Goal: Book appointment/travel/reservation

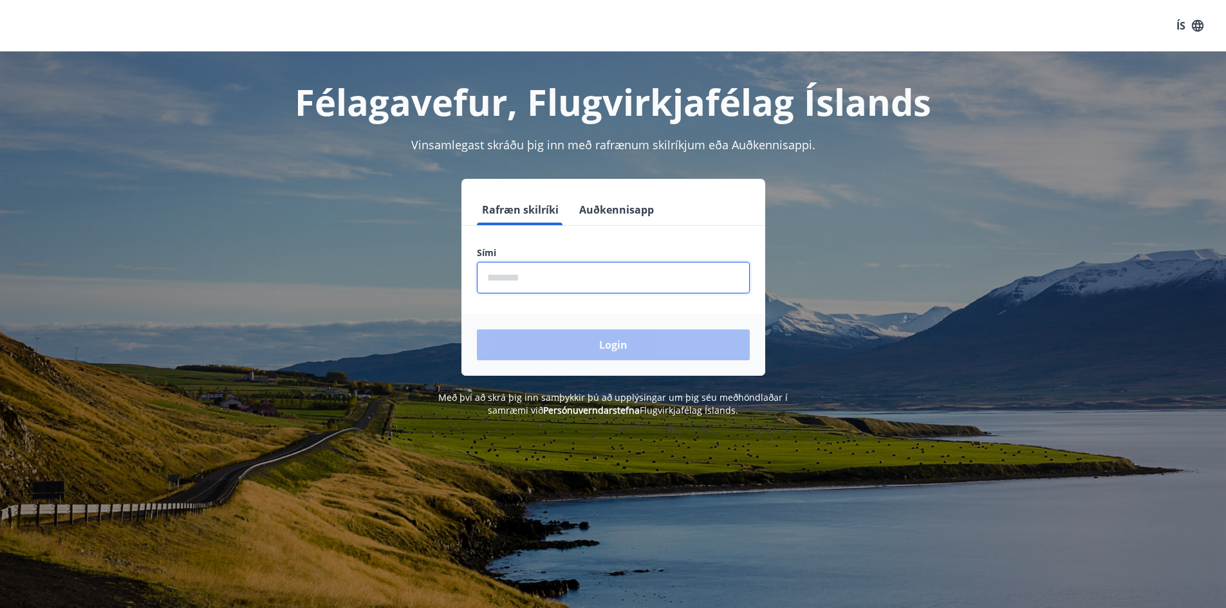
click at [518, 275] on input "phone" at bounding box center [613, 278] width 273 height 32
type input "********"
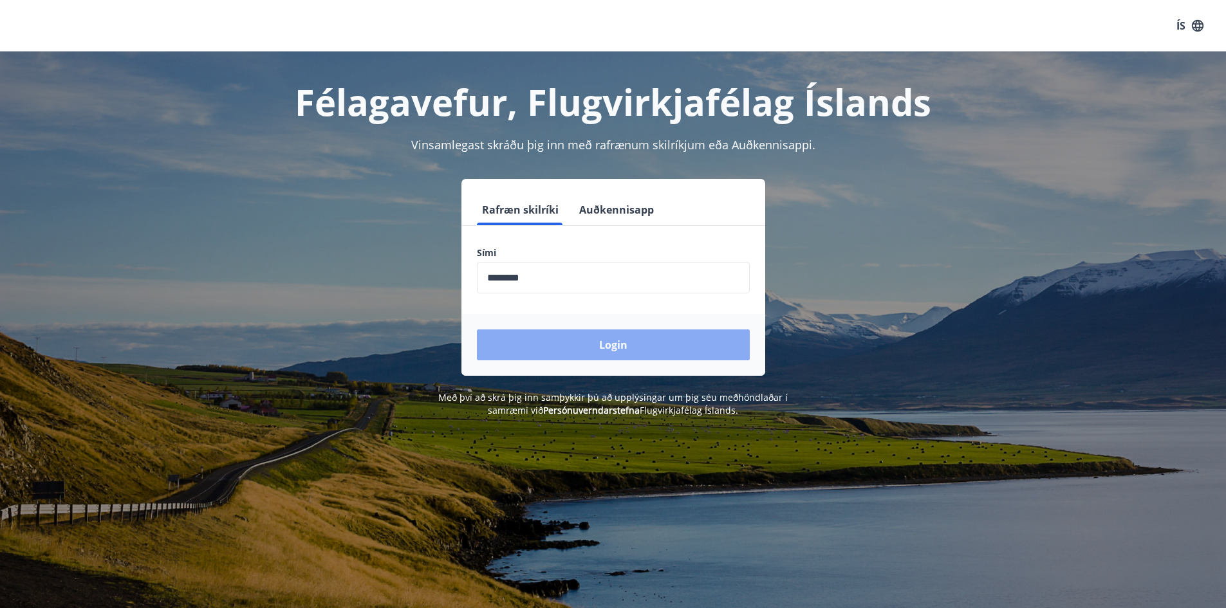
click at [568, 341] on button "Login" at bounding box center [613, 345] width 273 height 31
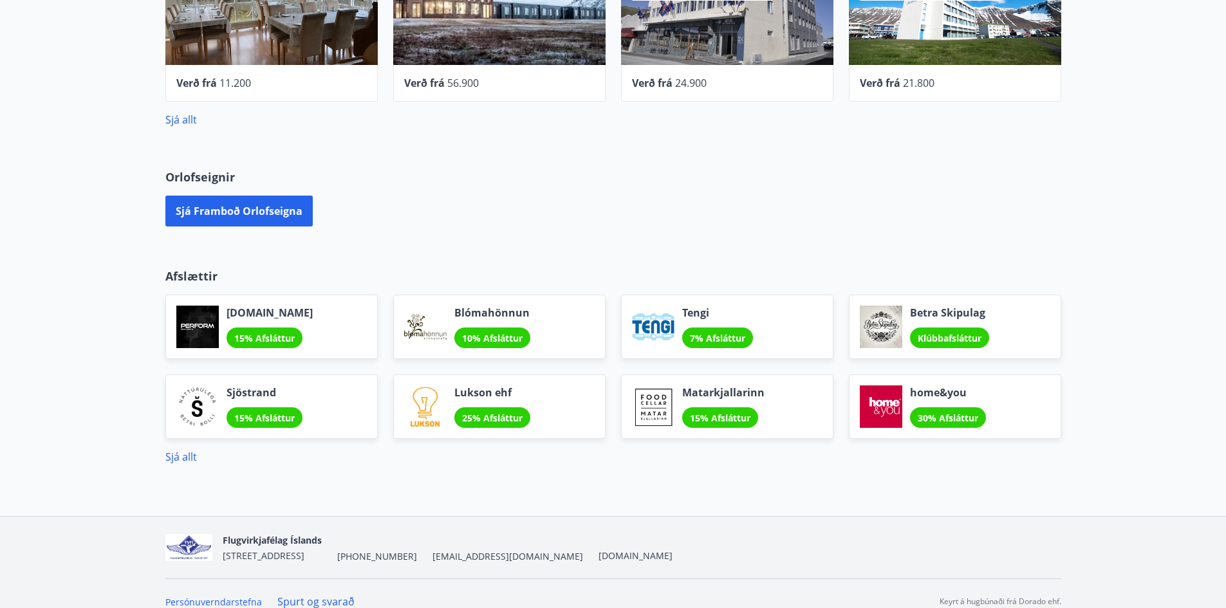
scroll to position [515, 0]
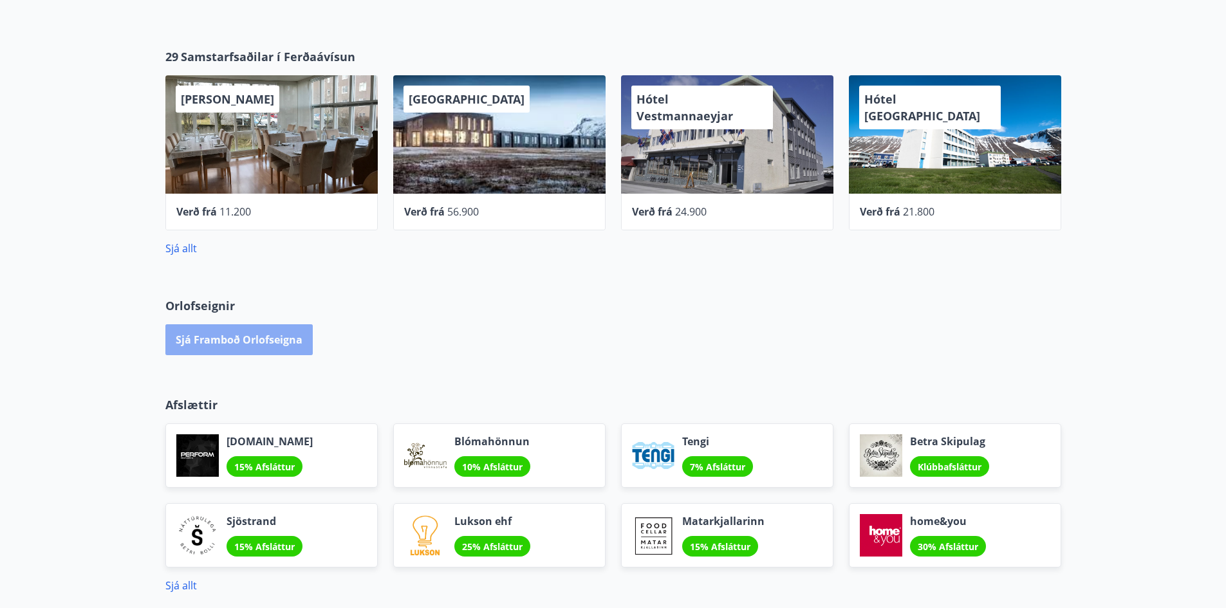
click at [260, 337] on button "Sjá framboð orlofseigna" at bounding box center [238, 339] width 147 height 31
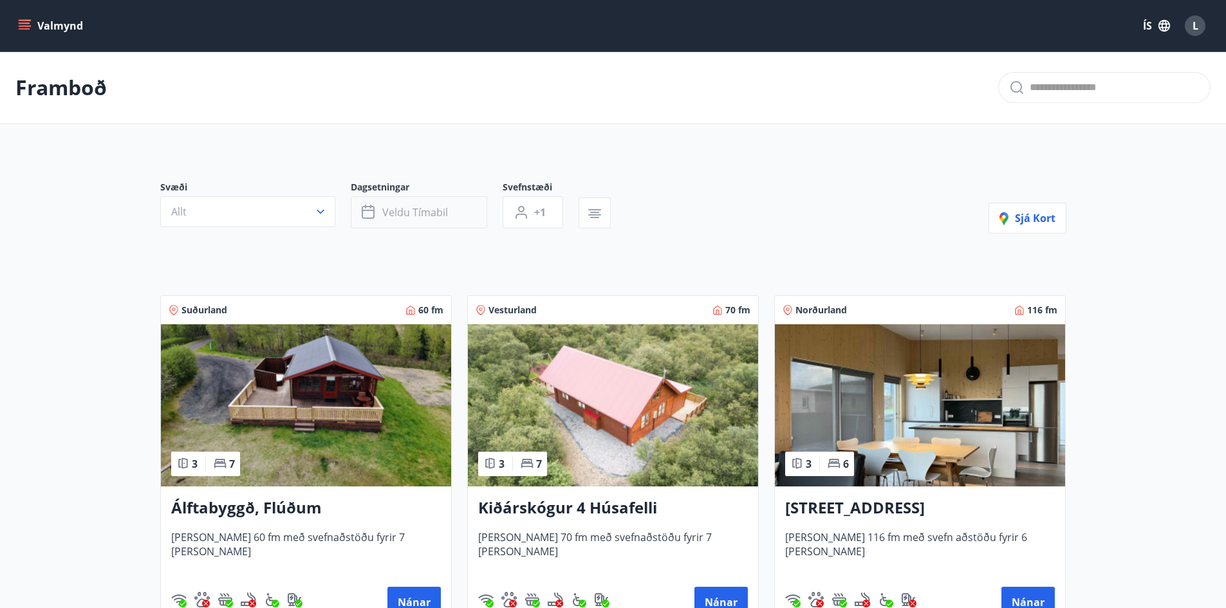
click at [416, 214] on span "Veldu tímabil" at bounding box center [415, 212] width 66 height 14
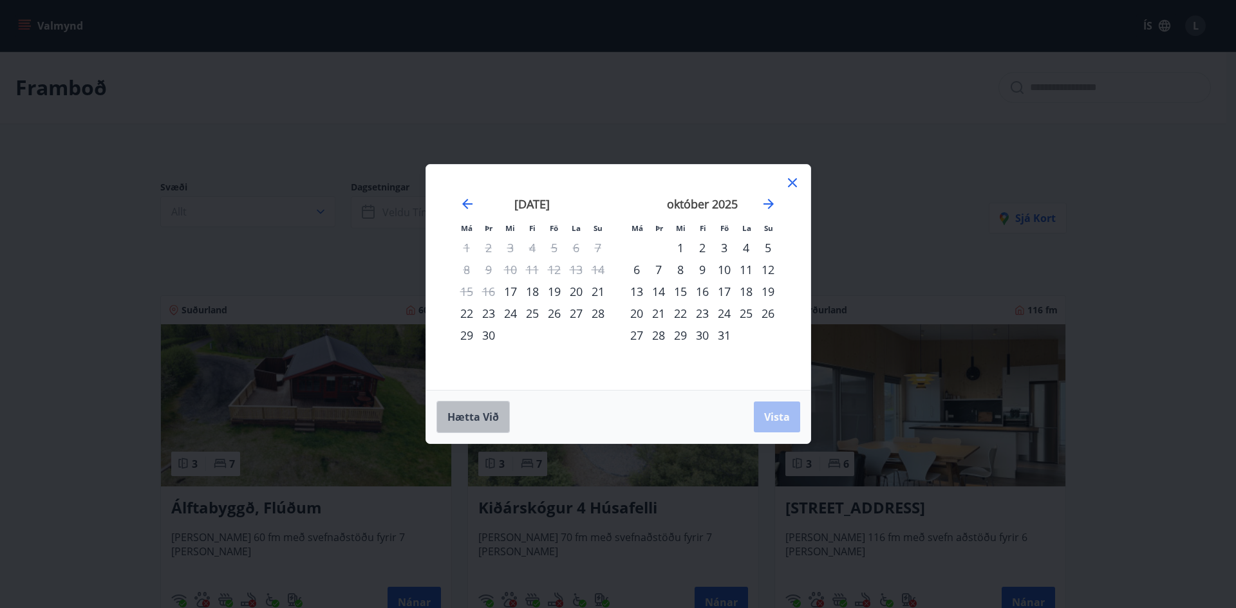
click at [472, 422] on span "Hætta við" at bounding box center [472, 417] width 51 height 14
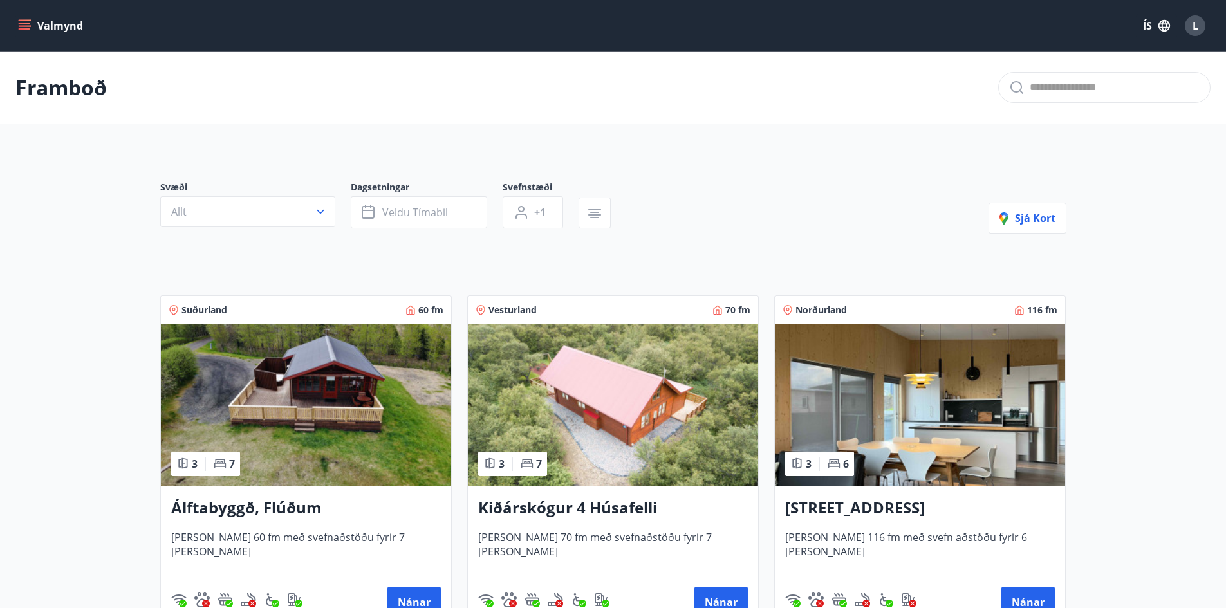
click at [50, 26] on button "Valmynd" at bounding box center [51, 25] width 73 height 23
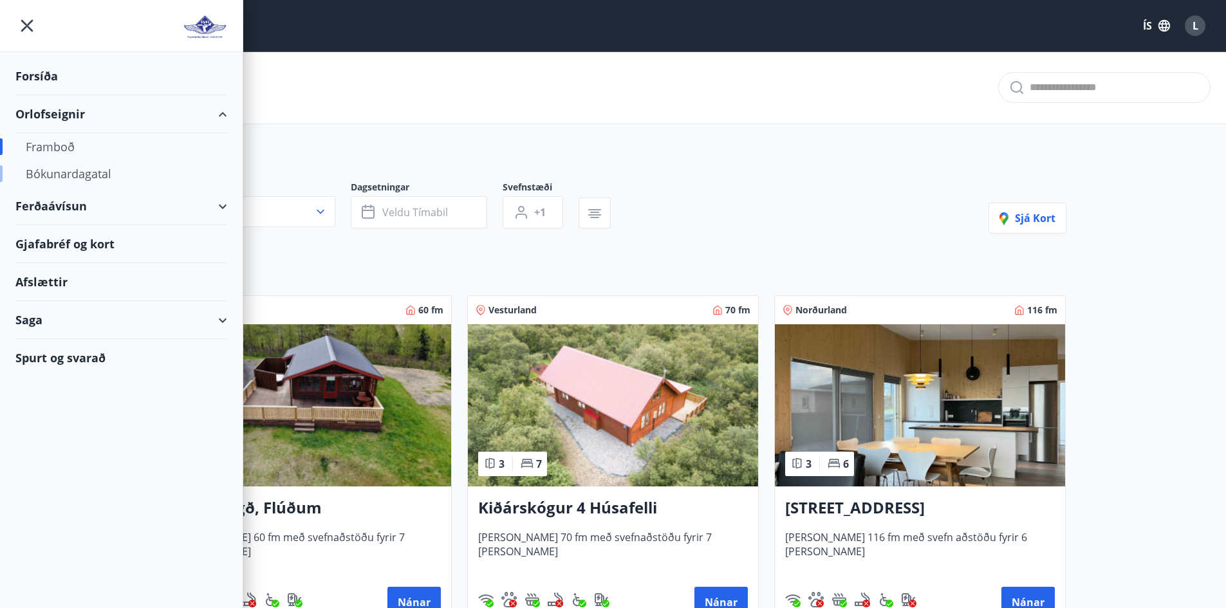
click at [77, 174] on div "Bókunardagatal" at bounding box center [121, 173] width 191 height 27
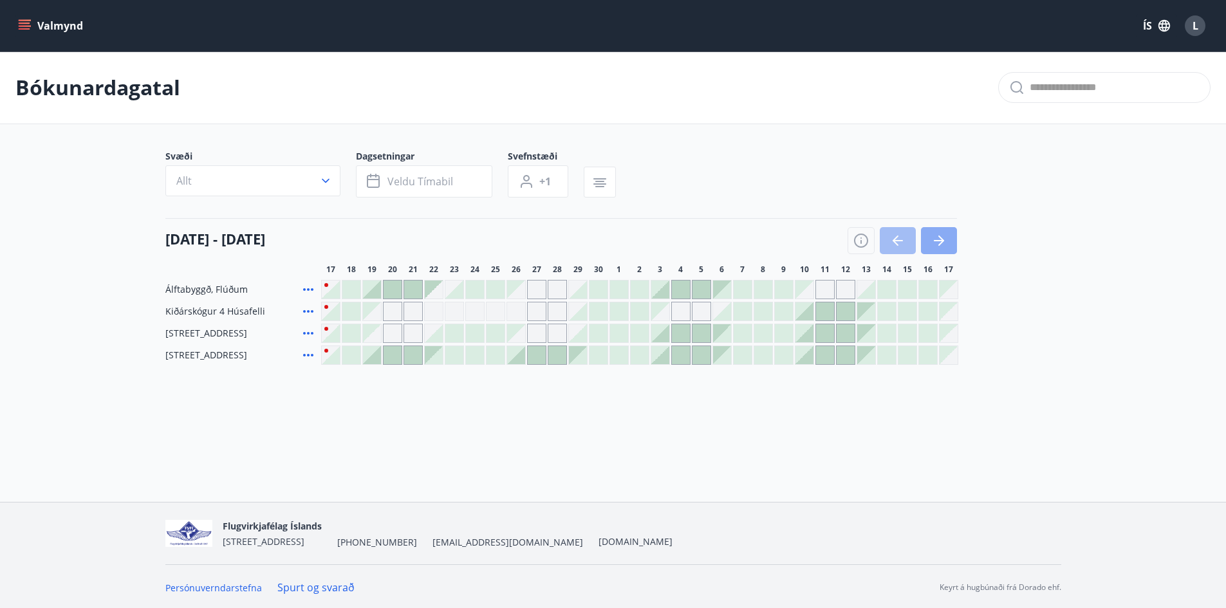
click at [934, 242] on icon "button" at bounding box center [938, 240] width 15 height 15
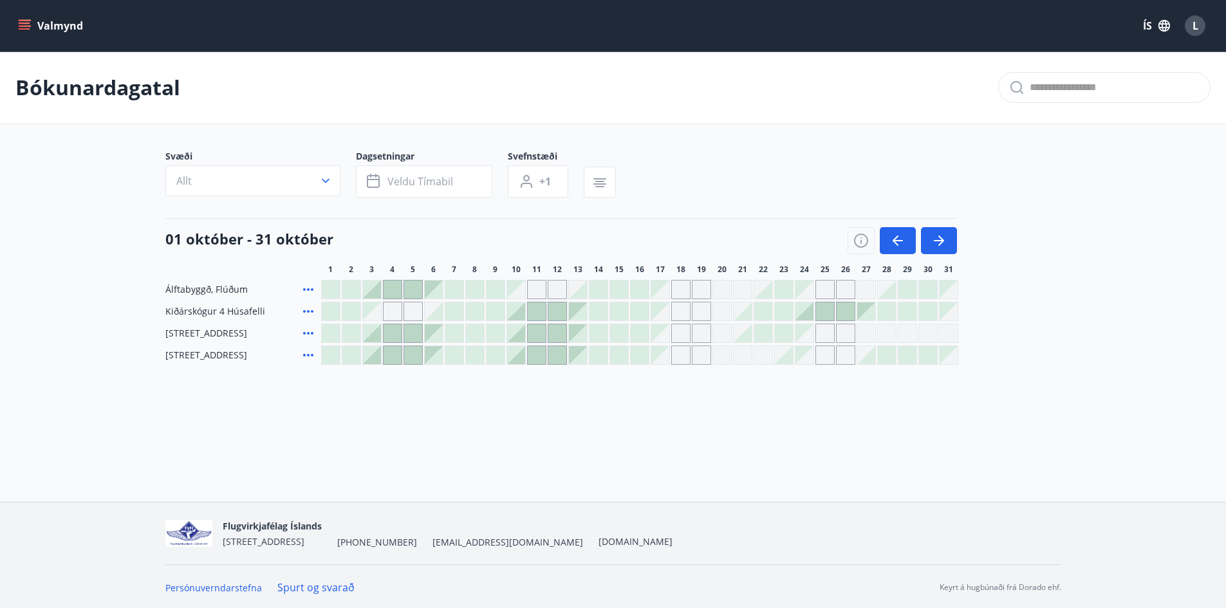
click at [811, 317] on div at bounding box center [805, 311] width 18 height 18
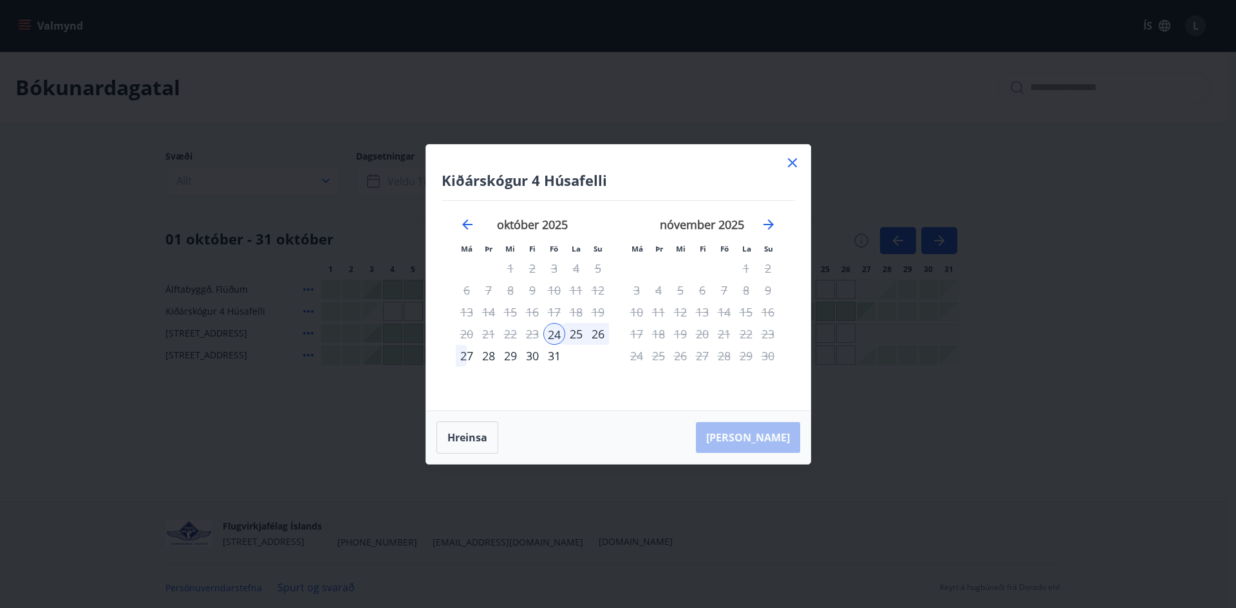
click at [580, 340] on div "25" at bounding box center [576, 334] width 22 height 22
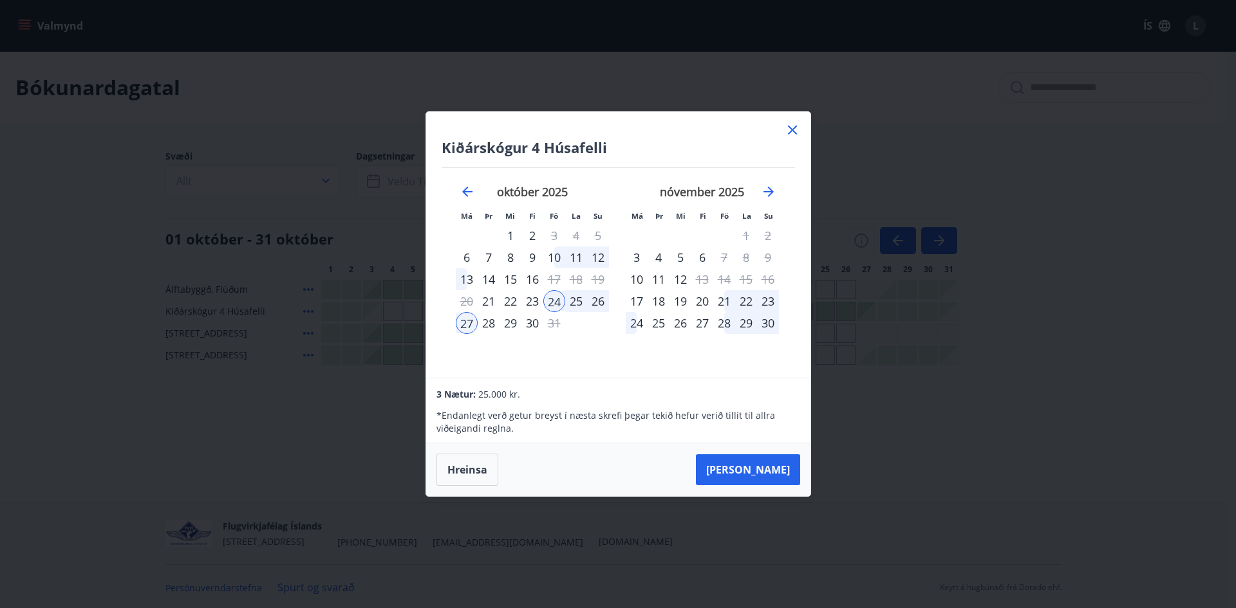
click at [489, 322] on div "28" at bounding box center [489, 323] width 22 height 22
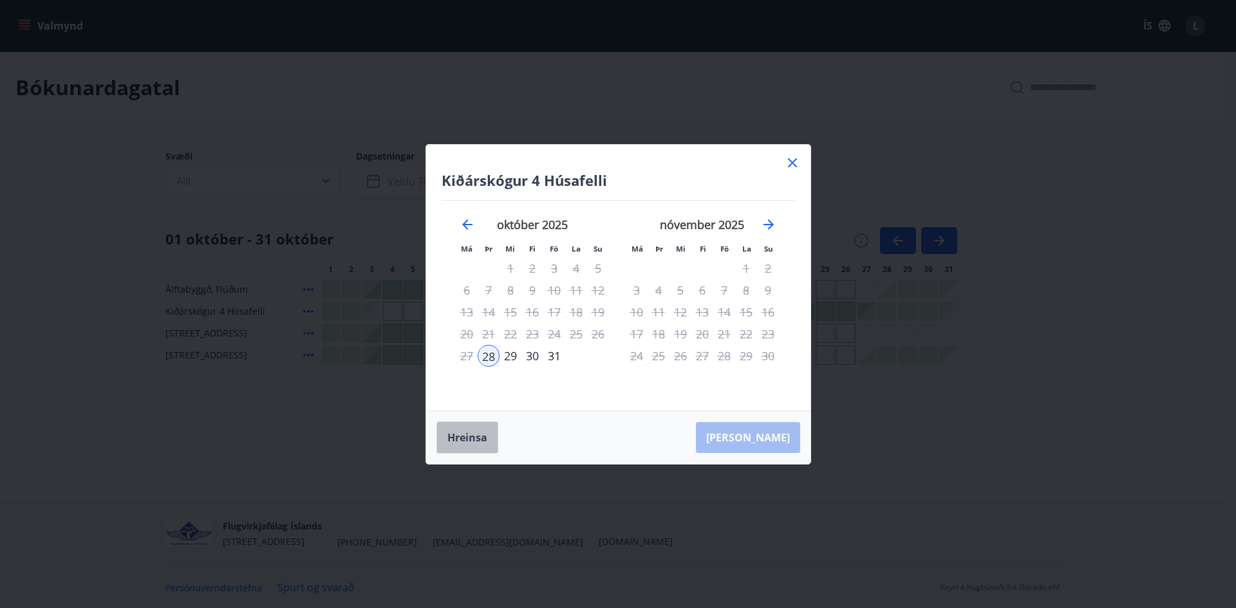
click at [479, 438] on button "Hreinsa" at bounding box center [467, 438] width 62 height 32
click at [790, 163] on icon at bounding box center [792, 162] width 15 height 15
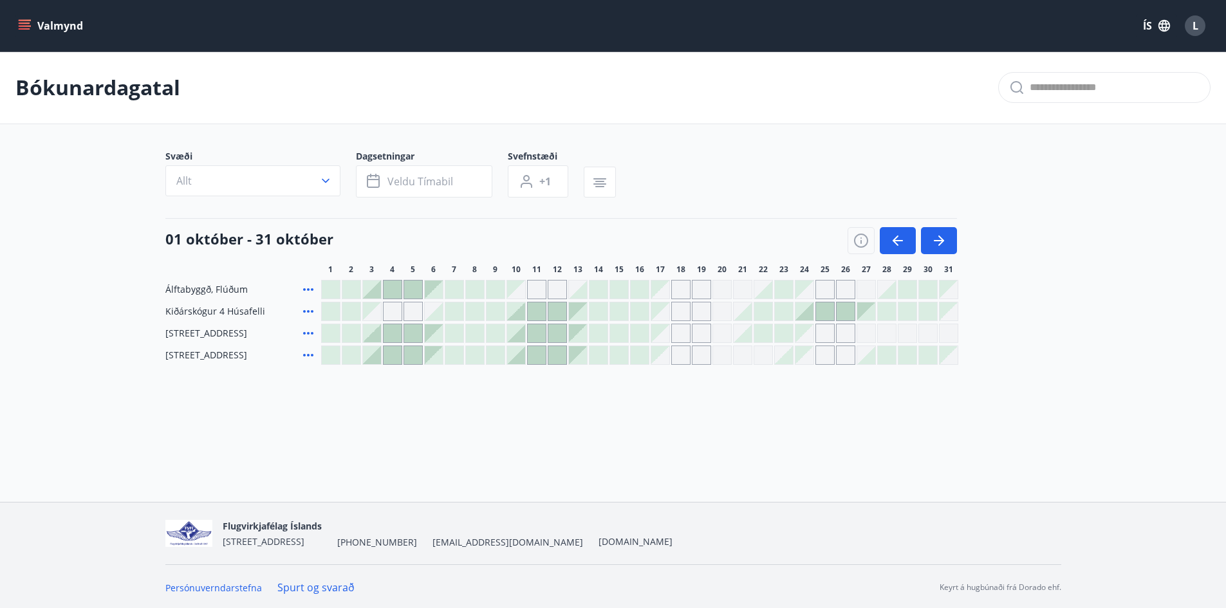
click at [810, 315] on div at bounding box center [805, 311] width 18 height 18
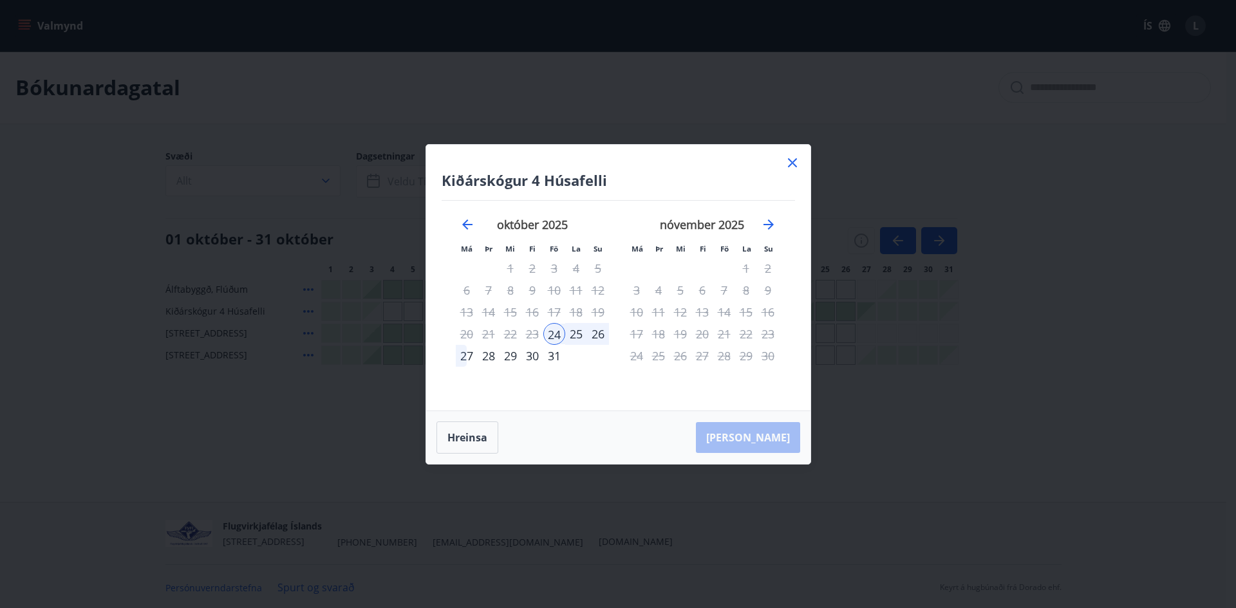
click at [492, 358] on div "28" at bounding box center [489, 356] width 22 height 22
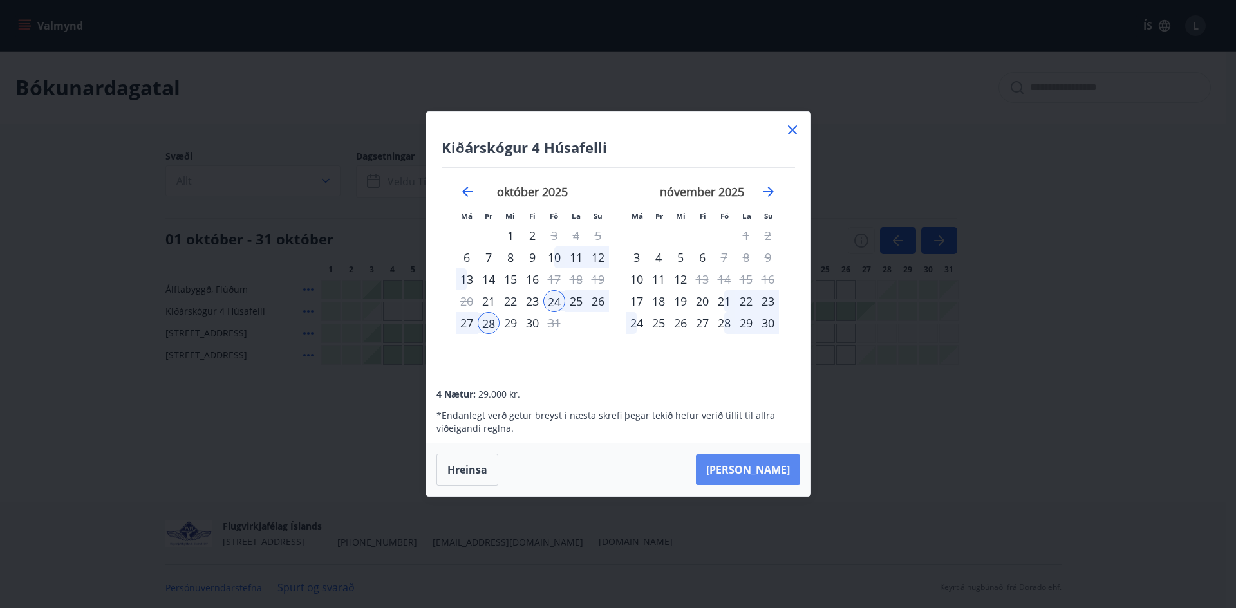
click at [774, 475] on button "[PERSON_NAME]" at bounding box center [748, 469] width 104 height 31
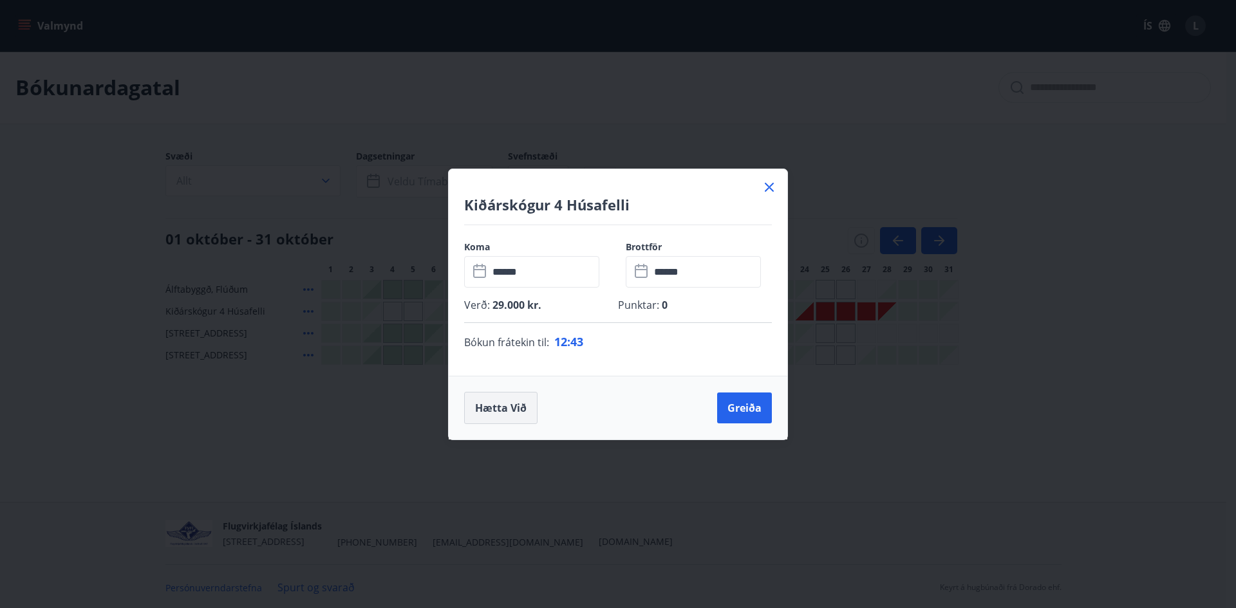
click at [494, 409] on button "Hætta við" at bounding box center [500, 408] width 73 height 32
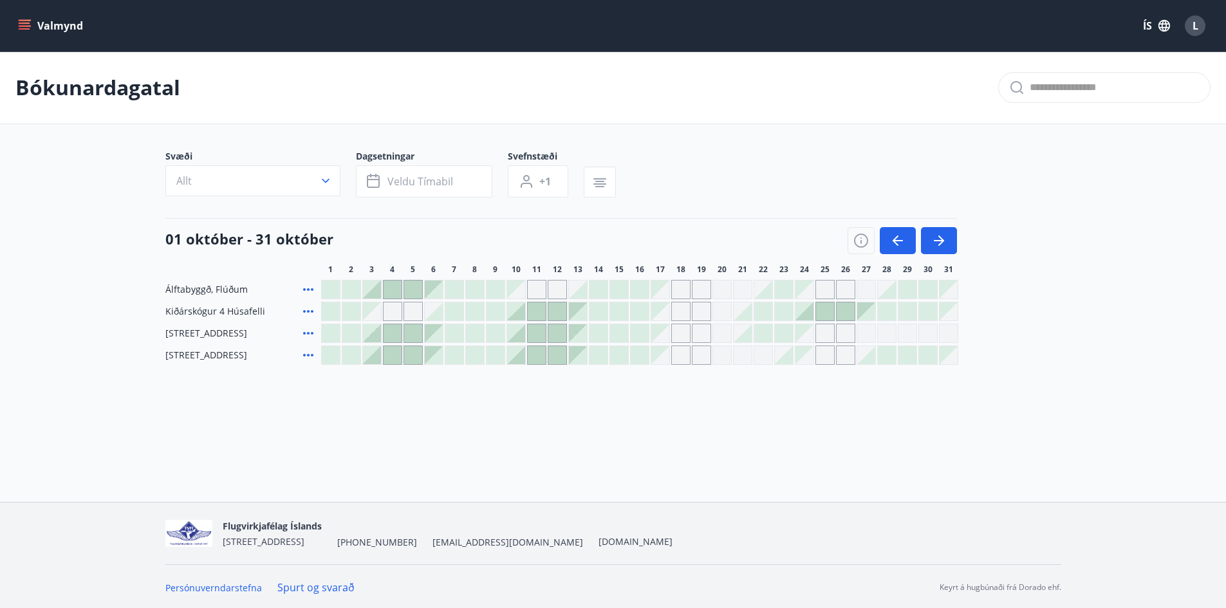
click at [808, 316] on div at bounding box center [805, 311] width 18 height 18
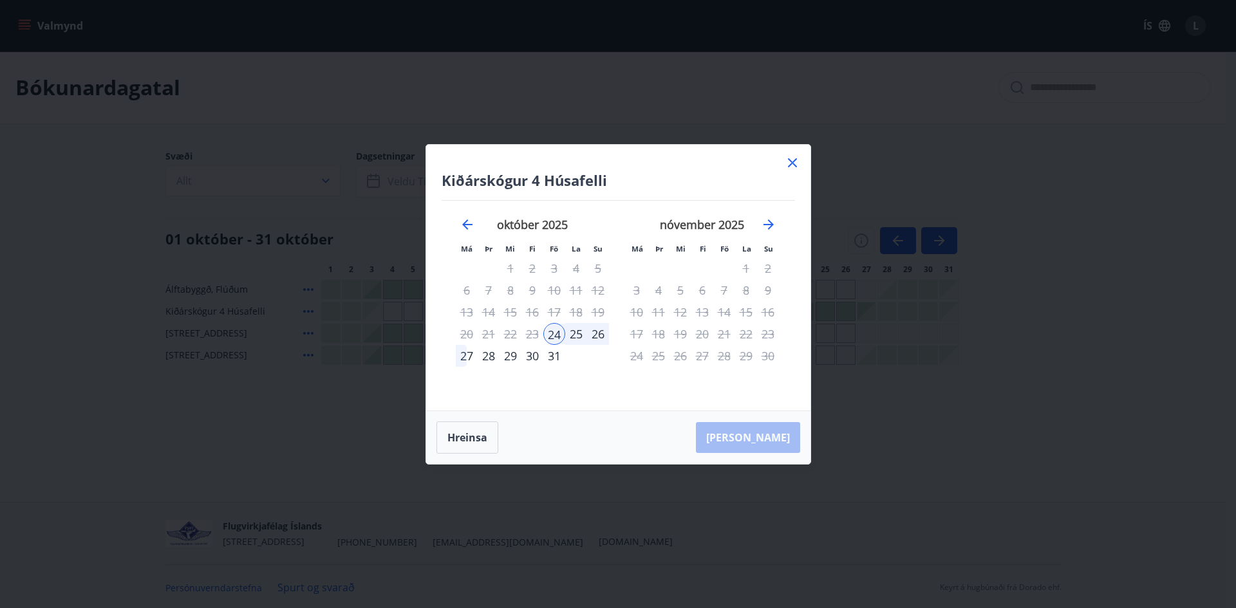
click at [493, 355] on div "28" at bounding box center [489, 356] width 22 height 22
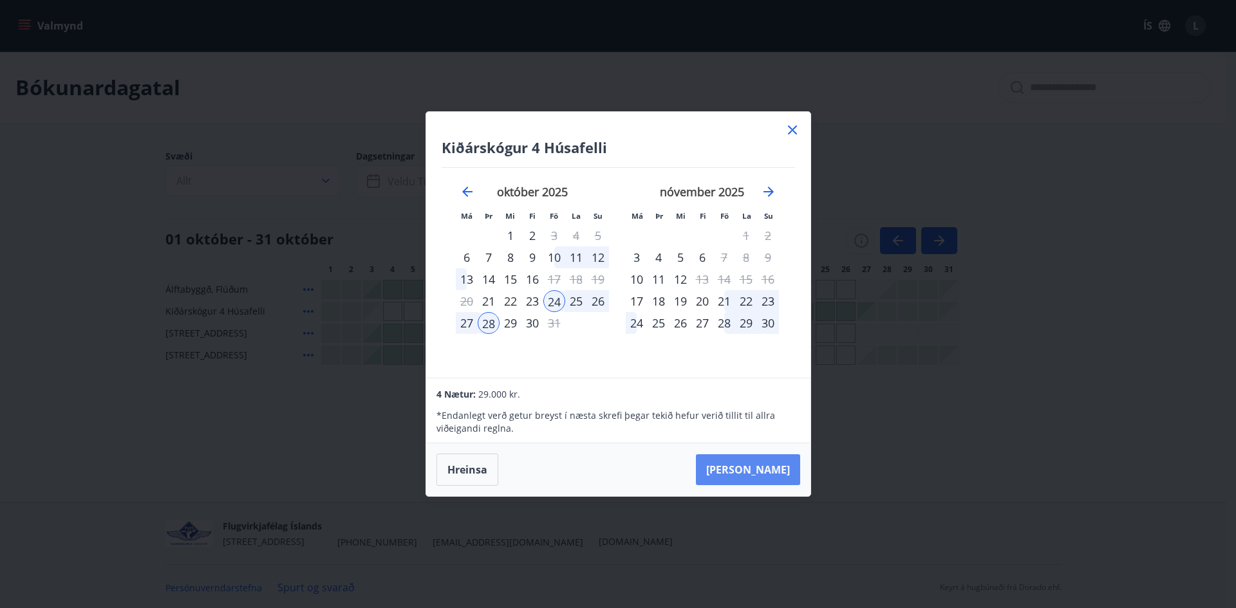
click at [780, 468] on button "[PERSON_NAME]" at bounding box center [748, 469] width 104 height 31
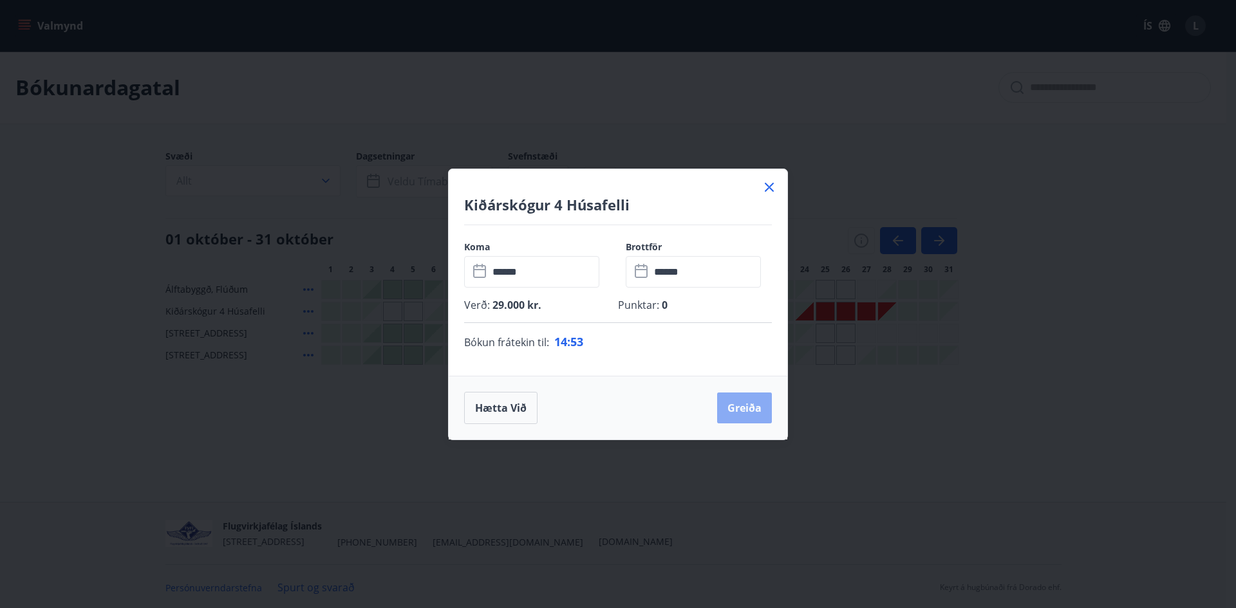
click at [750, 406] on button "Greiða" at bounding box center [744, 408] width 55 height 31
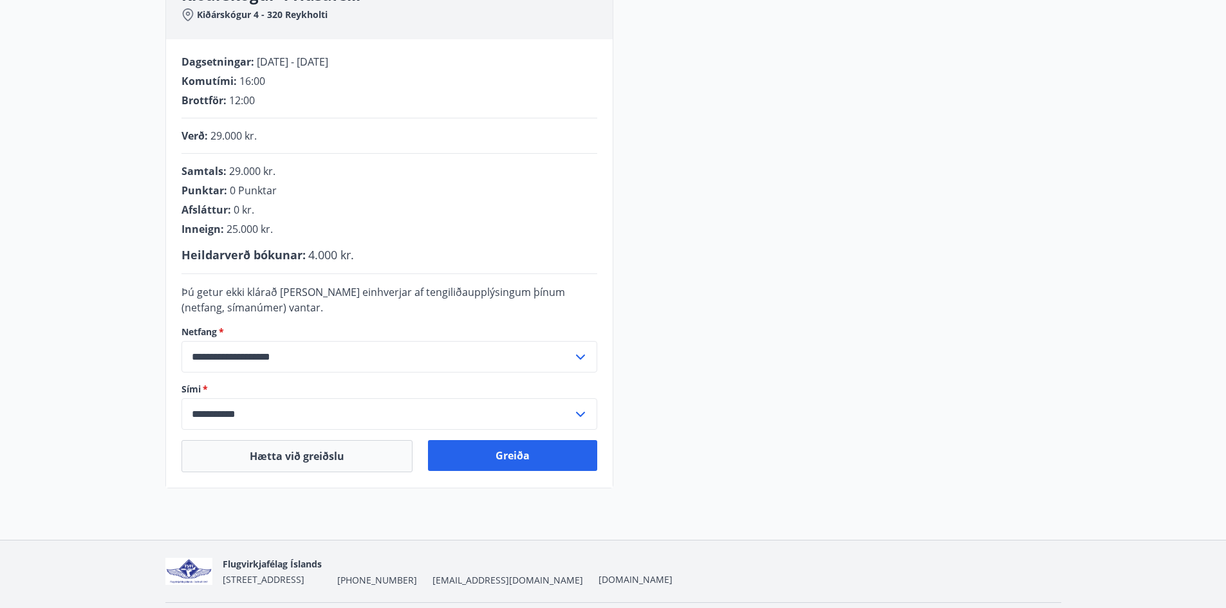
scroll to position [263, 0]
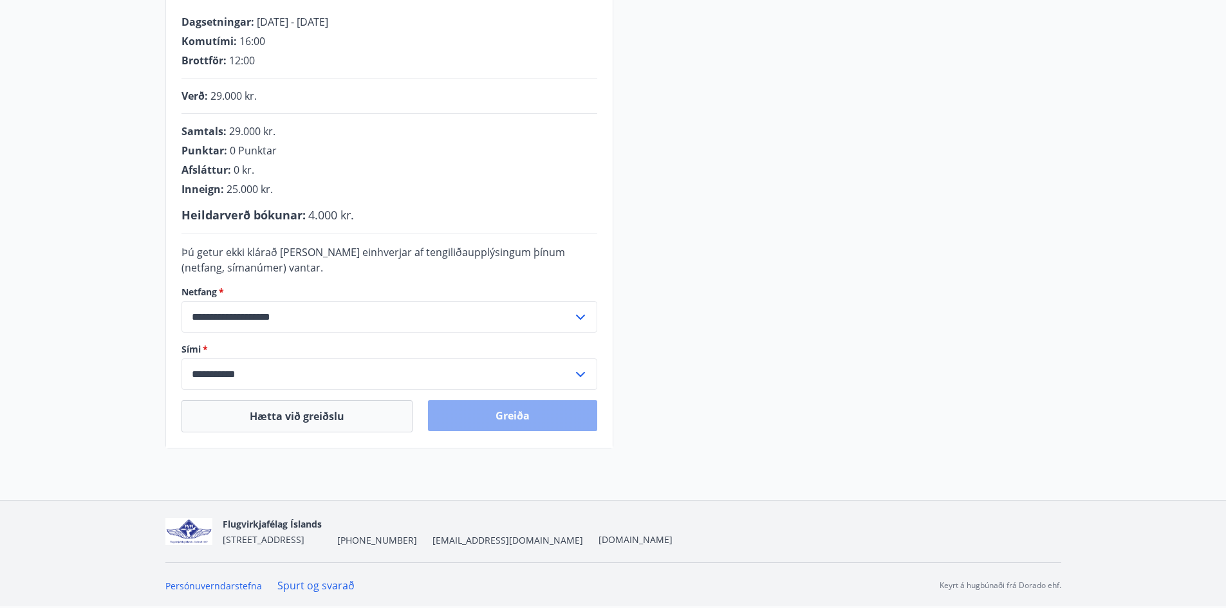
click at [513, 416] on button "Greiða" at bounding box center [512, 415] width 169 height 31
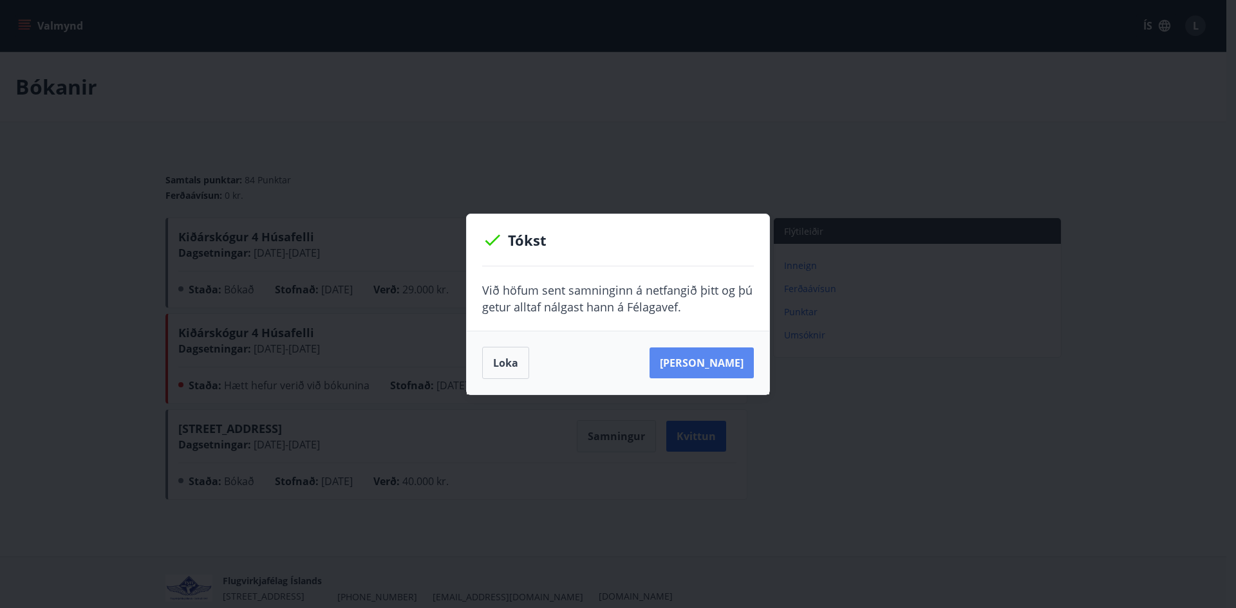
click at [705, 367] on button "Sjá samning" at bounding box center [701, 363] width 104 height 31
